Goal: Register for event/course

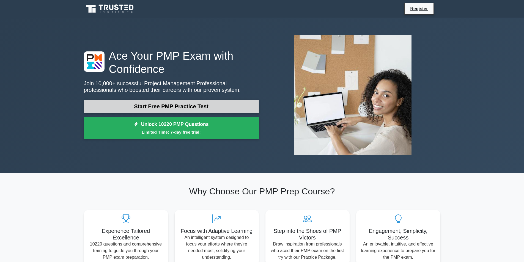
click at [194, 105] on link "Start Free PMP Practice Test" at bounding box center [171, 106] width 175 height 13
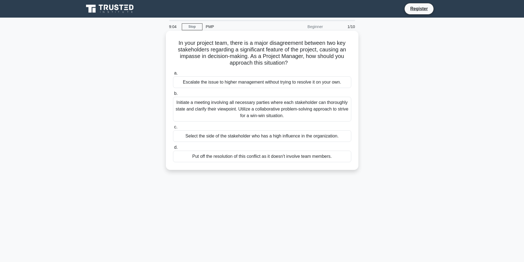
click at [282, 109] on div "Initiate a meeting involving all necessary parties where each stakeholder can t…" at bounding box center [262, 109] width 178 height 25
click at [173, 95] on input "b. Initiate a meeting involving all necessary parties where each stakeholder ca…" at bounding box center [173, 94] width 0 height 4
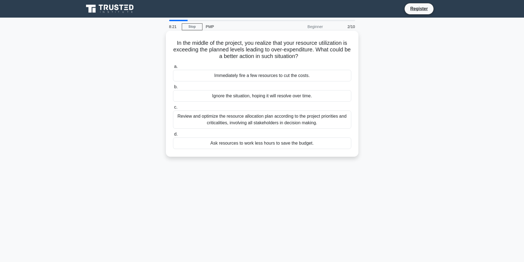
click at [281, 121] on div "Review and optimize the resource allocation plan according to the project prior…" at bounding box center [262, 120] width 178 height 18
click at [173, 109] on input "c. Review and optimize the resource allocation plan according to the project pr…" at bounding box center [173, 108] width 0 height 4
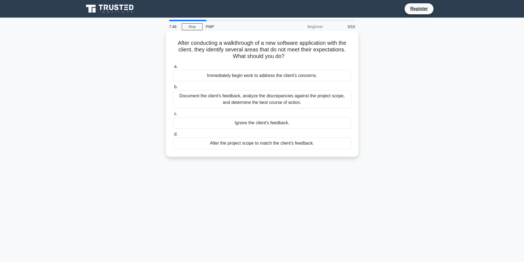
click at [282, 101] on div "Document the client's feedback, analyze the discrepancies against the project s…" at bounding box center [262, 99] width 178 height 18
click at [173, 89] on input "b. Document the client's feedback, analyze the discrepancies against the projec…" at bounding box center [173, 87] width 0 height 4
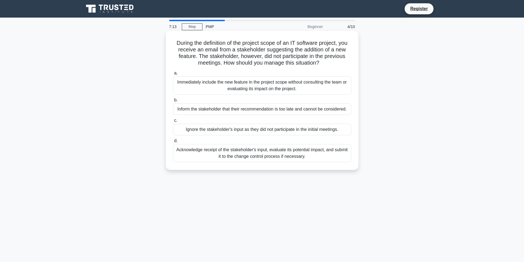
click at [262, 155] on div "Acknowledge receipt of the stakeholder's input, evaluate its potential impact, …" at bounding box center [262, 153] width 178 height 18
click at [173, 143] on input "d. Acknowledge receipt of the stakeholder's input, evaluate its potential impac…" at bounding box center [173, 141] width 0 height 4
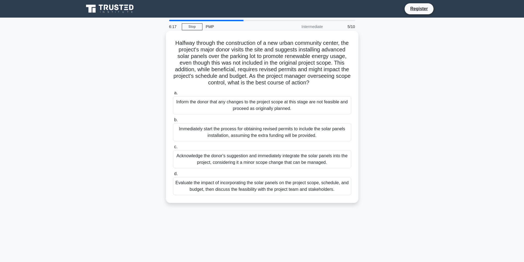
click at [276, 195] on div "Evaluate the impact of incorporating the solar panels on the project scope, sch…" at bounding box center [262, 186] width 178 height 18
click at [173, 176] on input "d. Evaluate the impact of incorporating the solar panels on the project scope, …" at bounding box center [173, 174] width 0 height 4
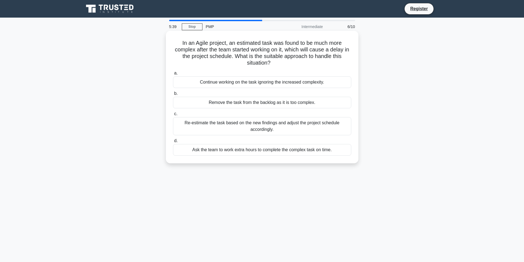
click at [281, 127] on div "Re-estimate the task based on the new findings and adjust the project schedule …" at bounding box center [262, 126] width 178 height 18
click at [173, 116] on input "c. Re-estimate the task based on the new findings and adjust the project schedu…" at bounding box center [173, 114] width 0 height 4
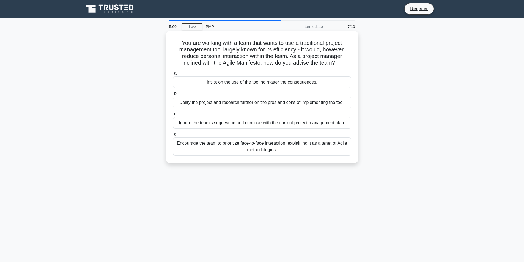
click at [277, 148] on div "Encourage the team to prioritize face-to-face interaction, explaining it as a t…" at bounding box center [262, 147] width 178 height 18
click at [173, 136] on input "d. Encourage the team to prioritize face-to-face interaction, explaining it as …" at bounding box center [173, 135] width 0 height 4
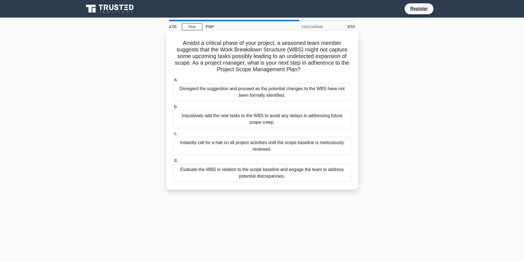
click at [276, 174] on div "Evaluate the WBS in relation to the scope baseline and engage the team to addre…" at bounding box center [262, 173] width 178 height 18
click at [173, 163] on input "d. Evaluate the WBS in relation to the scope baseline and engage the team to ad…" at bounding box center [173, 161] width 0 height 4
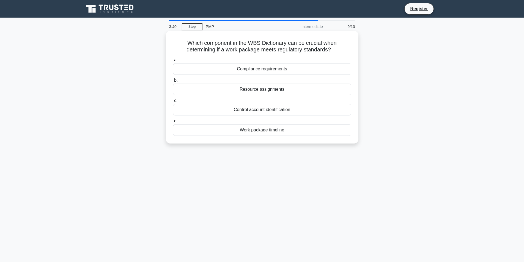
click at [270, 70] on div "Compliance requirements" at bounding box center [262, 69] width 178 height 12
click at [173, 62] on input "a. Compliance requirements" at bounding box center [173, 60] width 0 height 4
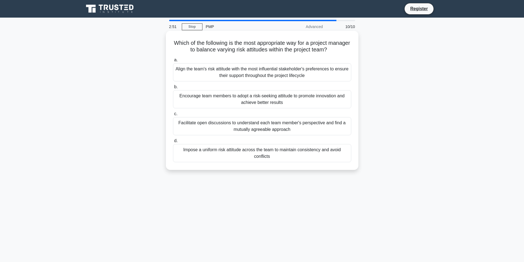
click at [274, 127] on div "Facilitate open discussions to understand each team member's perspective and fi…" at bounding box center [262, 126] width 178 height 18
click at [173, 116] on input "c. Facilitate open discussions to understand each team member's perspective and…" at bounding box center [173, 114] width 0 height 4
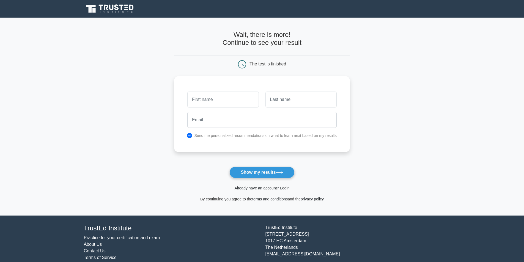
click at [210, 97] on input "text" at bounding box center [222, 100] width 71 height 16
type input "<"
type input "[PERSON_NAME]"
click at [293, 102] on input "text" at bounding box center [300, 100] width 71 height 16
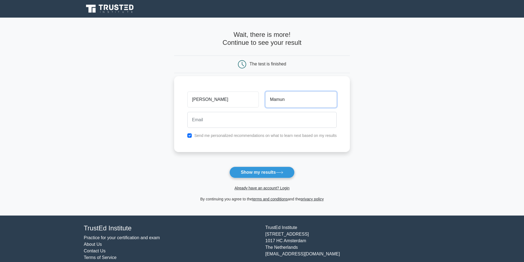
type input "Mamun"
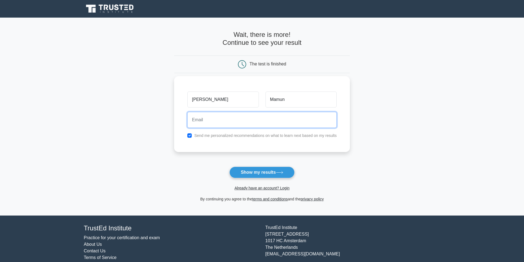
click at [241, 123] on input "email" at bounding box center [261, 120] width 149 height 16
type input "[EMAIL_ADDRESS][DOMAIN_NAME]"
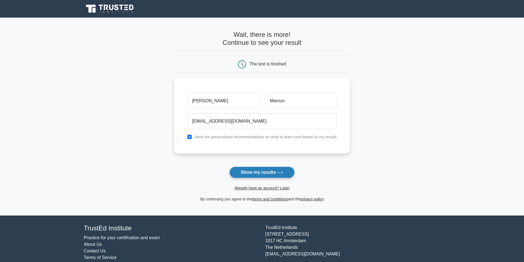
click at [264, 175] on button "Show my results" at bounding box center [261, 173] width 65 height 12
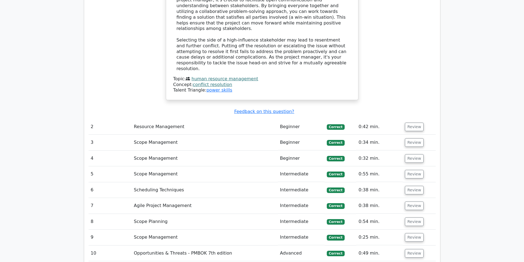
scroll to position [688, 0]
